Goal: Task Accomplishment & Management: Complete application form

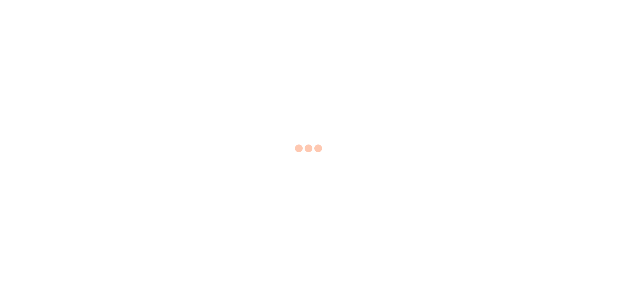
select select "EA"
select select "USD"
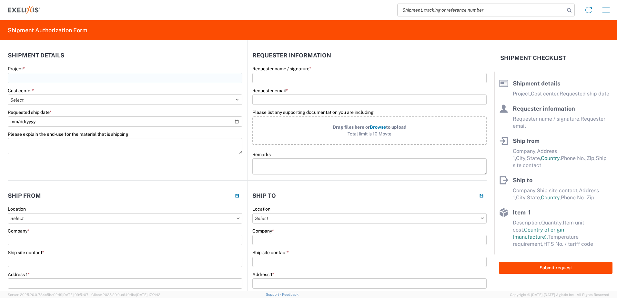
click at [26, 79] on input "Project *" at bounding box center [125, 78] width 234 height 10
paste input "XB628"
type input "XB628"
click at [299, 5] on div "Home Shipment request Shipment tracking" at bounding box center [327, 9] width 574 height 15
click at [18, 98] on select "Select Accounting 10021 All Bottle 10950 All Carton 10951 Aurigene AURIGENE Bio…" at bounding box center [125, 99] width 234 height 10
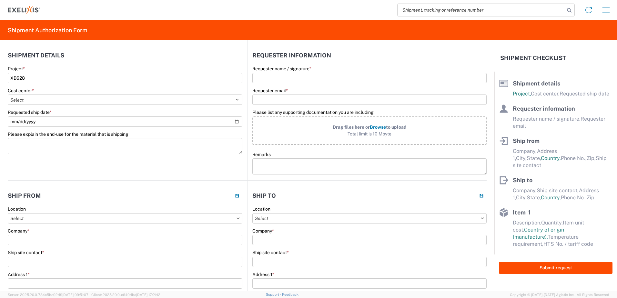
select select "10274"
click at [8, 94] on select "Select Accounting 10021 All Bottle 10950 All Carton 10951 Aurigene AURIGENE Bio…" at bounding box center [125, 99] width 234 height 10
click at [28, 122] on input "Requested ship date *" at bounding box center [125, 121] width 234 height 10
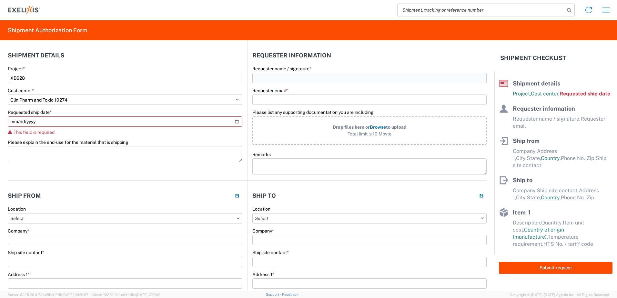
click at [265, 76] on input "Requester name / signature *" at bounding box center [369, 78] width 234 height 10
type input "Jinyoung Jang"
click at [285, 100] on input "Requester email *" at bounding box center [369, 99] width 234 height 10
paste input "jjang@exelixis.com"
type input "jjang@exelixis.com"
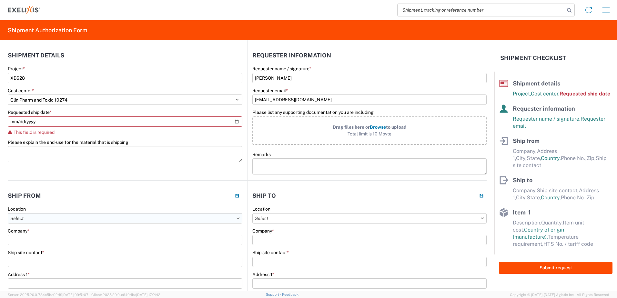
click at [34, 221] on input "text" at bounding box center [125, 218] width 234 height 10
click at [39, 217] on input "text" at bounding box center [125, 218] width 234 height 10
click at [33, 259] on div "Alameda - 1951" at bounding box center [65, 257] width 113 height 10
type input "Alameda - 1951"
type input "Exelixis"
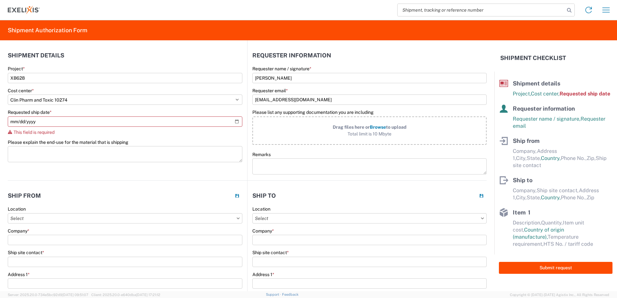
type input "1951 Harbor Bay Pkwy"
type input "Alameda"
select select "CA"
select select "US"
type input "94502"
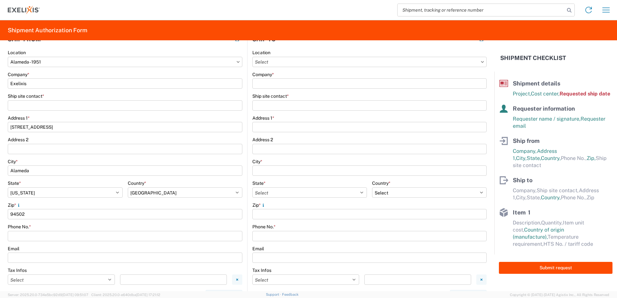
scroll to position [161, 0]
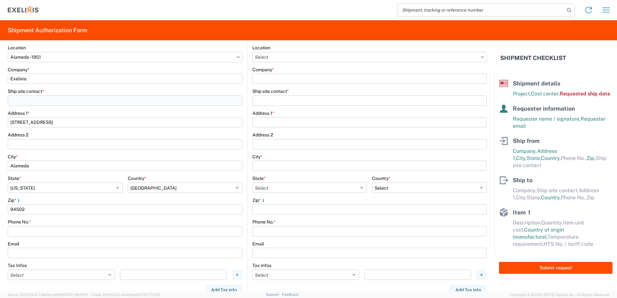
click at [35, 99] on input "Ship site contact *" at bounding box center [125, 100] width 234 height 10
type input "Jinyoung Jang"
click at [28, 231] on input "Phone No. *" at bounding box center [125, 231] width 234 height 10
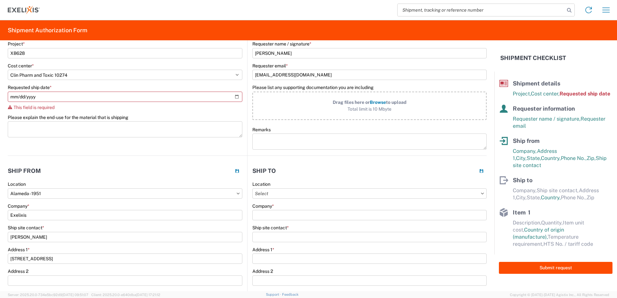
scroll to position [32, 0]
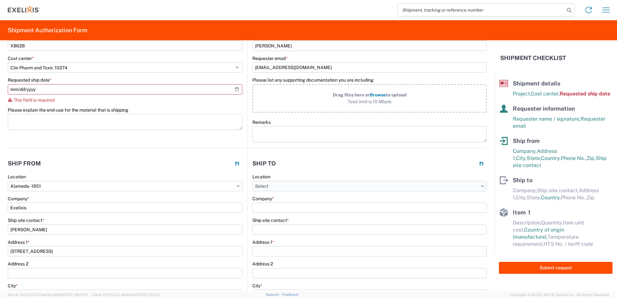
type input "6508377362"
click at [276, 187] on input "text" at bounding box center [369, 186] width 234 height 10
type input "k"
type input "K"
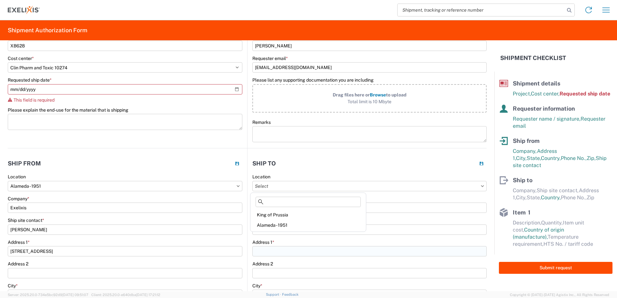
click at [320, 248] on input "Address 1 *" at bounding box center [369, 251] width 234 height 10
click at [270, 206] on input "Company *" at bounding box center [369, 208] width 234 height 10
type input "KACS BIo"
click at [276, 229] on input "Ship site contact *" at bounding box center [369, 229] width 234 height 10
type input "Chintan"
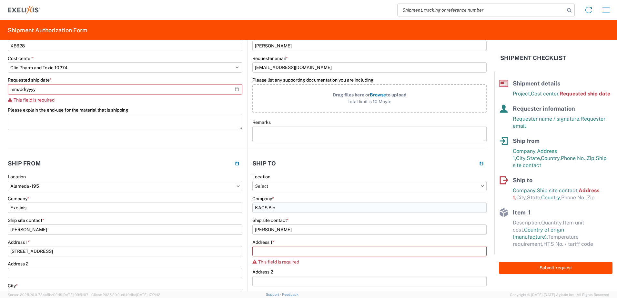
click at [265, 208] on input "KACS BIo" at bounding box center [369, 208] width 234 height 10
type input "KCAS BIo"
click at [279, 251] on input "Address 1 *" at bounding box center [369, 251] width 234 height 10
click at [276, 228] on input "Chintan" at bounding box center [369, 229] width 234 height 10
type input "Chintan Jobaliya"
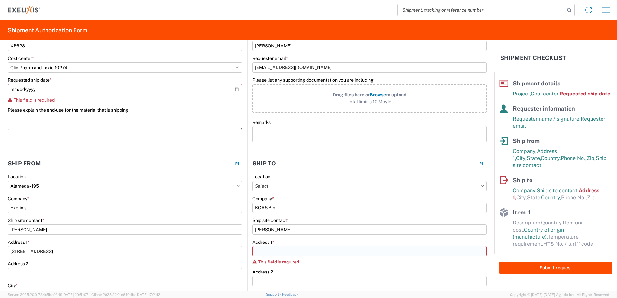
click at [272, 250] on input "Address 1 *" at bounding box center [369, 251] width 234 height 10
click at [265, 250] on input "Address 1 *" at bounding box center [369, 251] width 234 height 10
paste input "727 Norristown Road, Building 4, Suite 200"
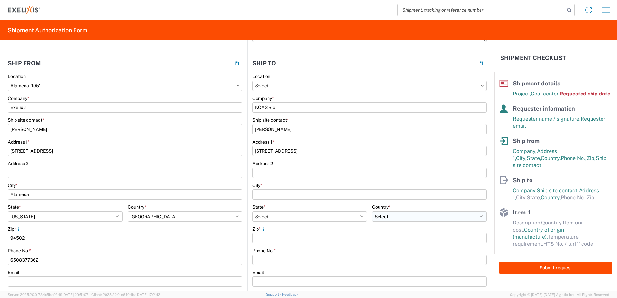
scroll to position [161, 0]
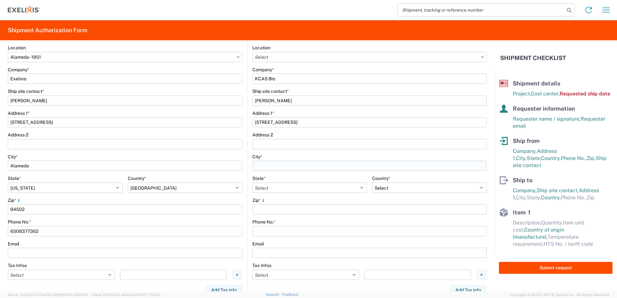
type input "727 Norristown Road, Building 4, Suite 200"
click at [272, 163] on input "City *" at bounding box center [369, 166] width 234 height 10
click at [258, 210] on div "Zip *" at bounding box center [369, 205] width 234 height 17
type input "19002"
click at [247, 201] on main "Location Company * KCAS BIo Ship site contact * Chintan Jobaliya Address 1 * 72…" at bounding box center [366, 176] width 239 height 263
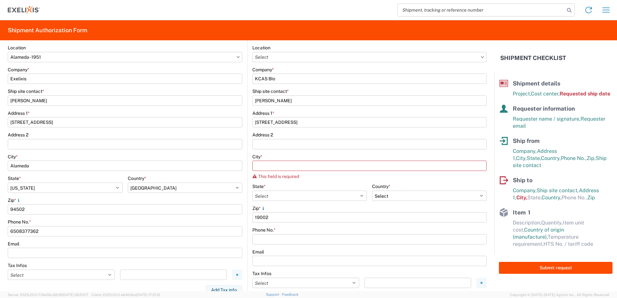
click at [330, 155] on div "City *" at bounding box center [369, 157] width 234 height 6
click at [304, 166] on input "City *" at bounding box center [369, 166] width 234 height 10
click at [268, 164] on input "City *" at bounding box center [369, 166] width 234 height 10
paste input "Lower Gwynedd Township"
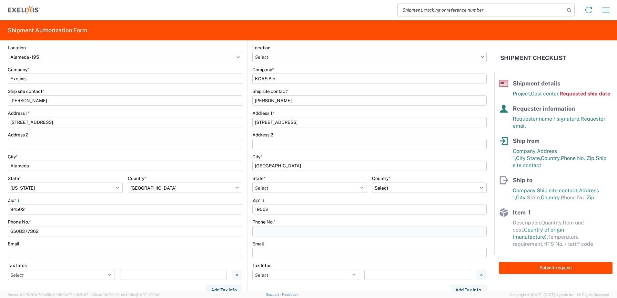
type input "Lower Gwynedd Township"
click at [276, 232] on input "Phone No. *" at bounding box center [369, 231] width 234 height 10
click at [278, 190] on select "Select Alabama Alaska Arizona Arkansas Armed Forces Americas Armed Forces Europ…" at bounding box center [309, 188] width 114 height 10
select select "PA"
click at [252, 183] on select "Select Alabama Alaska Arizona Arkansas Armed Forces Americas Armed Forces Europ…" at bounding box center [309, 188] width 114 height 10
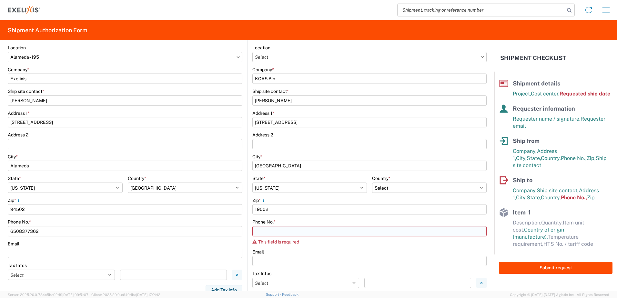
click at [267, 232] on input "Phone No. *" at bounding box center [369, 231] width 234 height 10
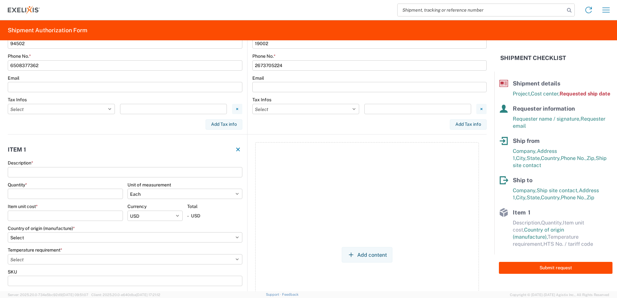
scroll to position [322, 0]
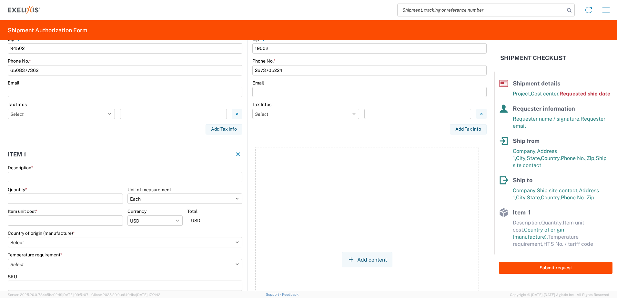
type input "2673705224"
click at [21, 175] on input "Description *" at bounding box center [125, 177] width 234 height 10
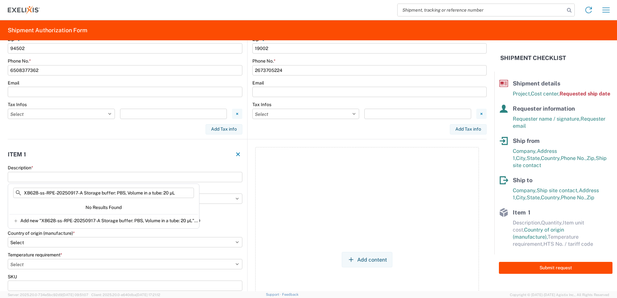
type input "XB628-ss-RPE-20250917-A Storage buffer: PBS, Volume in a tube: 20 µL"
click at [108, 149] on header "Item 1" at bounding box center [127, 154] width 239 height 15
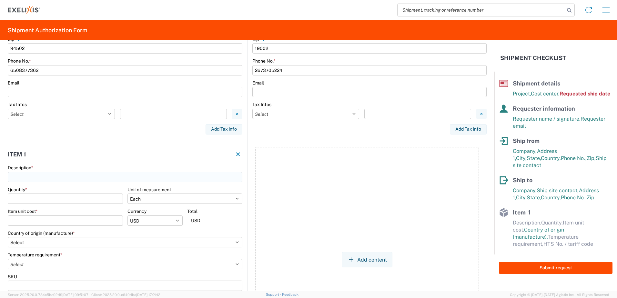
click at [62, 178] on input "Description *" at bounding box center [125, 177] width 234 height 10
click at [37, 177] on input "Description *" at bounding box center [125, 177] width 234 height 10
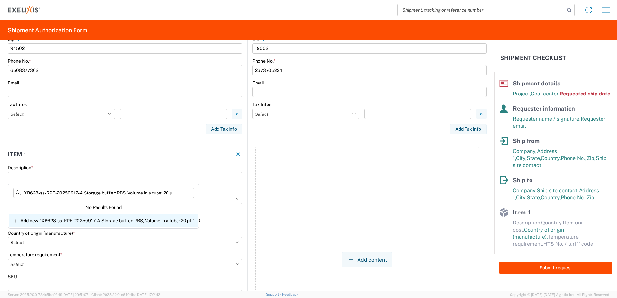
type input "XB628-ss-RPE-20250917-A Storage buffer: PBS, Volume in a tube: 20 µL"
click at [15, 220] on icon at bounding box center [15, 220] width 5 height 5
type input "XB628-ss-RPE-20250917-A Storage buffer: PBS, Volume in a tube: 20 µL"
select select
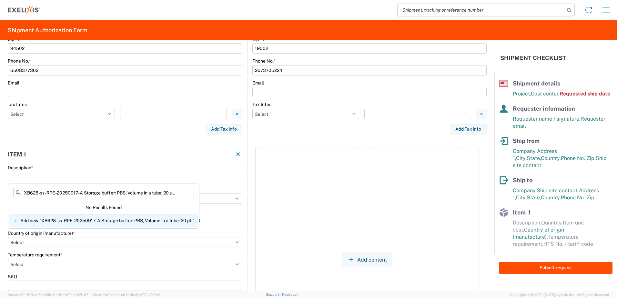
select select
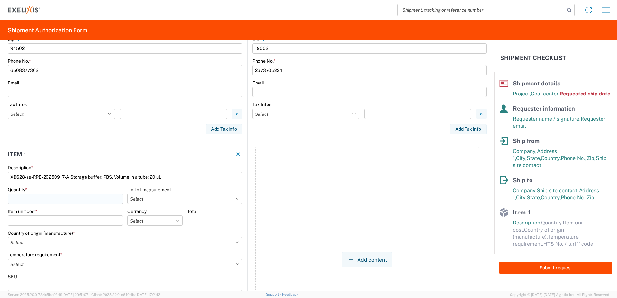
click at [49, 196] on input "Quantity *" at bounding box center [65, 199] width 115 height 10
type input "40"
click at [171, 197] on select "Select Bag Bottle Blister Pack Capsule Carton Centimeter Cubic centimeter Cubic…" at bounding box center [184, 199] width 115 height 10
select select "VIAL"
click at [127, 194] on select "Select Bag Bottle Blister Pack Capsule Carton Centimeter Cubic centimeter Cubic…" at bounding box center [184, 199] width 115 height 10
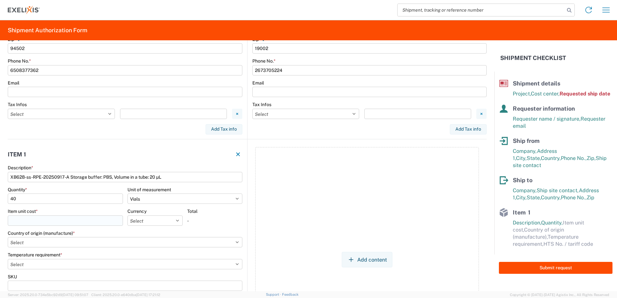
click at [33, 220] on input "Item unit cost *" at bounding box center [65, 220] width 115 height 10
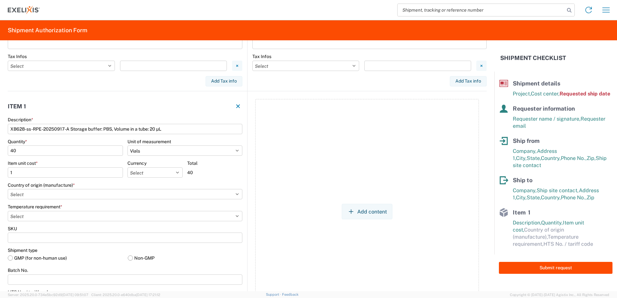
scroll to position [387, 0]
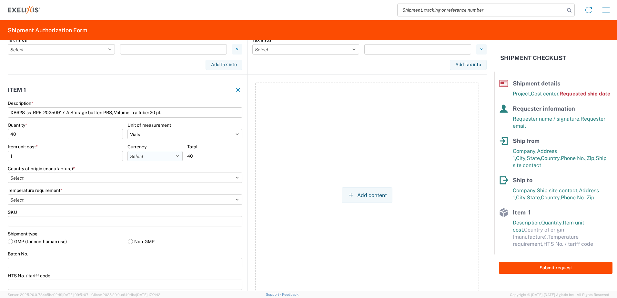
type input "1"
click at [144, 152] on select "Select USD JPY GBP CAD EUR BRL COP" at bounding box center [154, 156] width 55 height 10
select select "USD"
click at [127, 151] on select "Select USD JPY GBP CAD EUR BRL COP" at bounding box center [154, 156] width 55 height 10
click at [73, 175] on select "Select Afghanistan Åland Islands Albania Algeria American Samoa Andorra Angola …" at bounding box center [125, 178] width 234 height 10
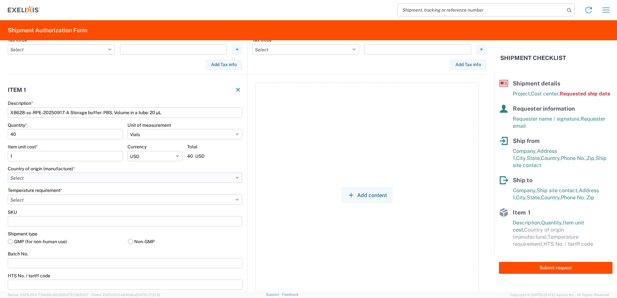
click at [73, 175] on select "Select Afghanistan Åland Islands Albania Algeria American Samoa Andorra Angola …" at bounding box center [125, 178] width 234 height 10
select select "US"
click at [8, 173] on select "Select Afghanistan Åland Islands Albania Algeria American Samoa Andorra Angola …" at bounding box center [125, 178] width 234 height 10
click at [51, 196] on select "Select -15°C to -25°C -120°C to -190°C (LN2,DV10) -20°C to -80°C -2°C to -8°C -…" at bounding box center [125, 199] width 234 height 10
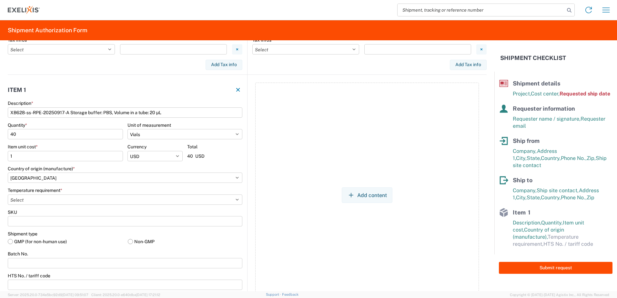
select select "FROM_2_TO_8"
click at [8, 194] on select "Select -15°C to -25°C -120°C to -190°C (LN2,DV10) -20°C to -80°C -2°C to -8°C -…" at bounding box center [125, 199] width 234 height 10
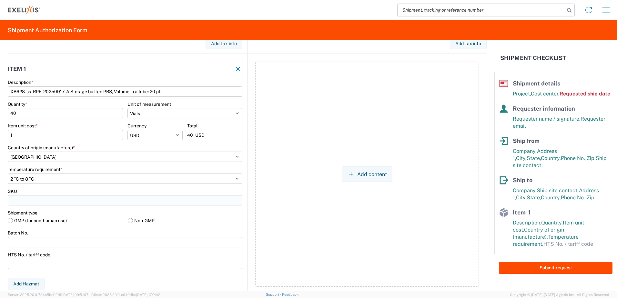
scroll to position [419, 0]
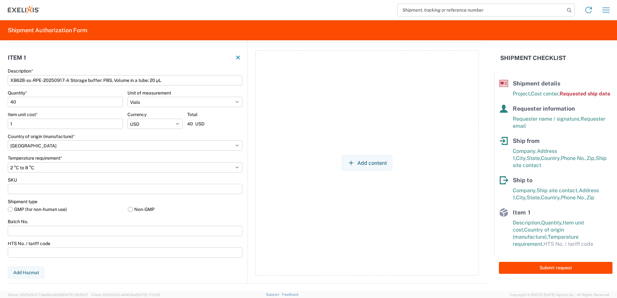
click at [128, 210] on label "Non-GMP" at bounding box center [185, 209] width 115 height 10
click at [0, 0] on input "Non-GMP" at bounding box center [0, 0] width 0 height 0
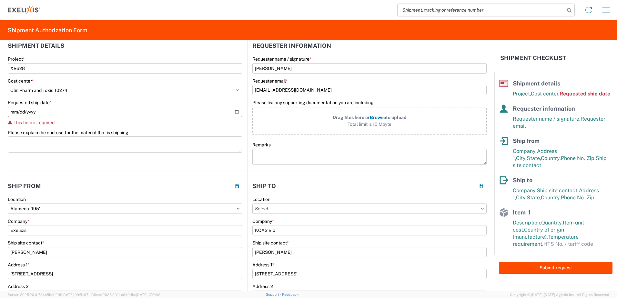
scroll to position [0, 0]
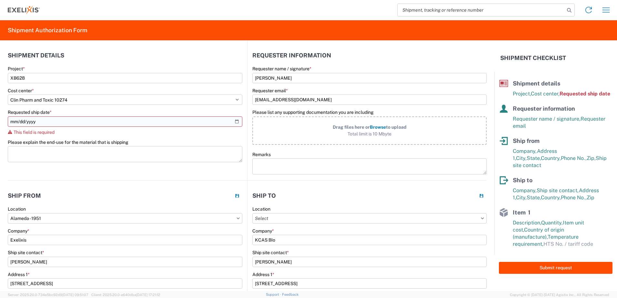
click at [233, 124] on input "Requested ship date *" at bounding box center [125, 121] width 234 height 10
type input "2025-10-15"
click at [233, 120] on input "2025-10-15" at bounding box center [125, 121] width 234 height 10
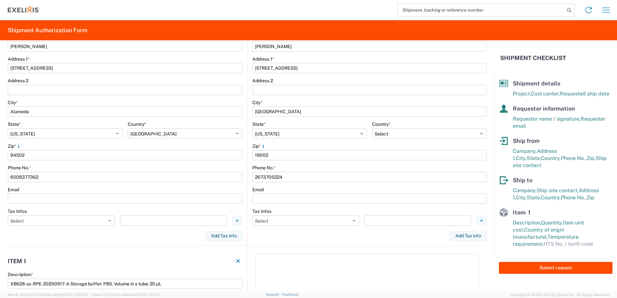
scroll to position [258, 0]
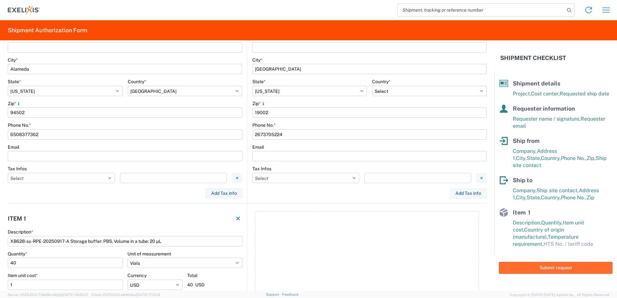
click at [528, 263] on button "Submit request" at bounding box center [556, 268] width 114 height 12
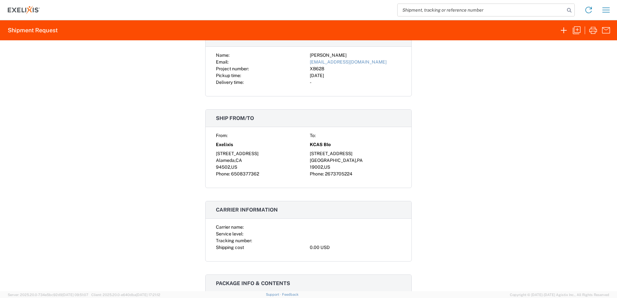
scroll to position [32, 0]
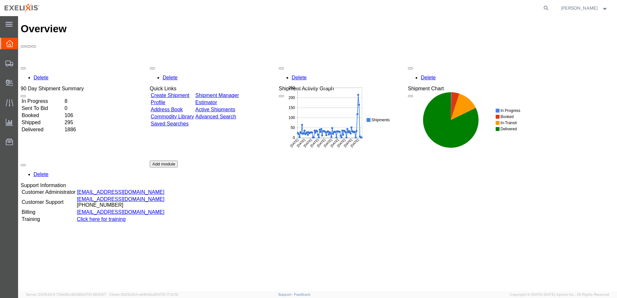
click at [8, 48] on div at bounding box center [9, 44] width 18 height 12
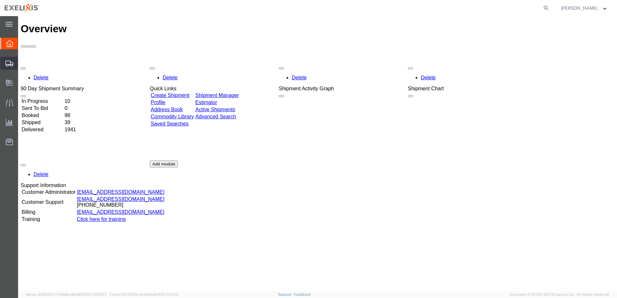
click at [0, 0] on span "Shipment Manager" at bounding box center [0, 0] width 0 height 0
